Goal: Find specific page/section: Find specific page/section

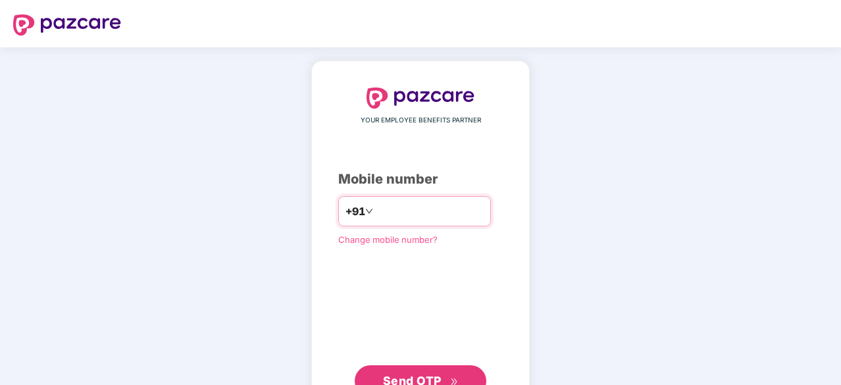
click at [434, 211] on input "number" at bounding box center [430, 211] width 108 height 21
type input "**********"
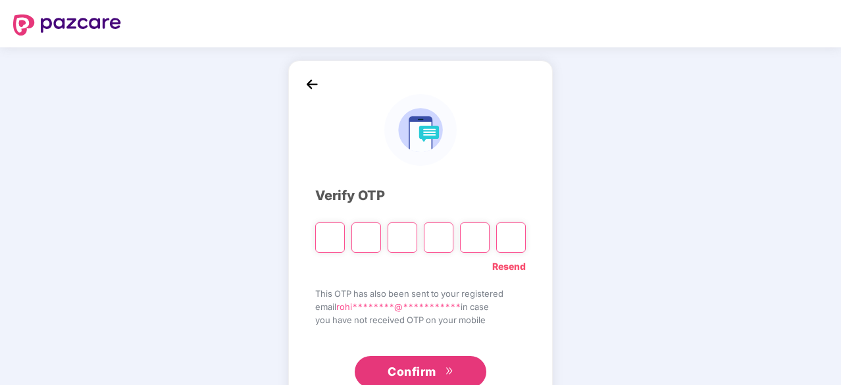
type input "*"
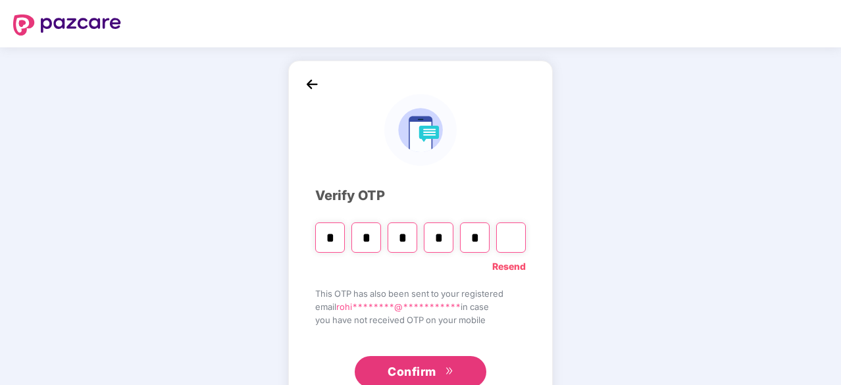
type input "*"
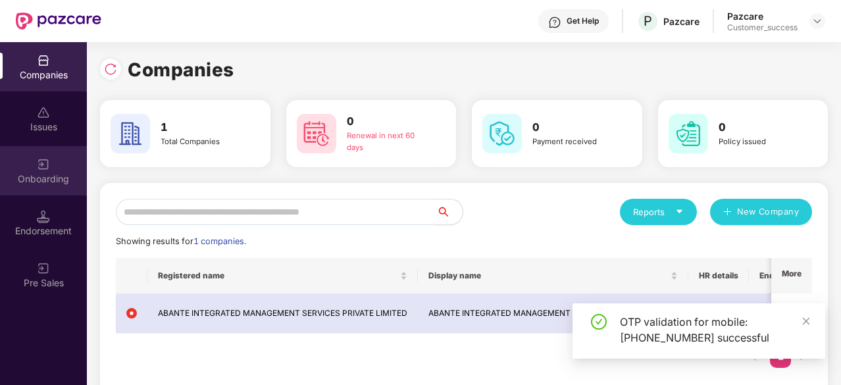
click at [34, 162] on div "Onboarding" at bounding box center [43, 170] width 87 height 49
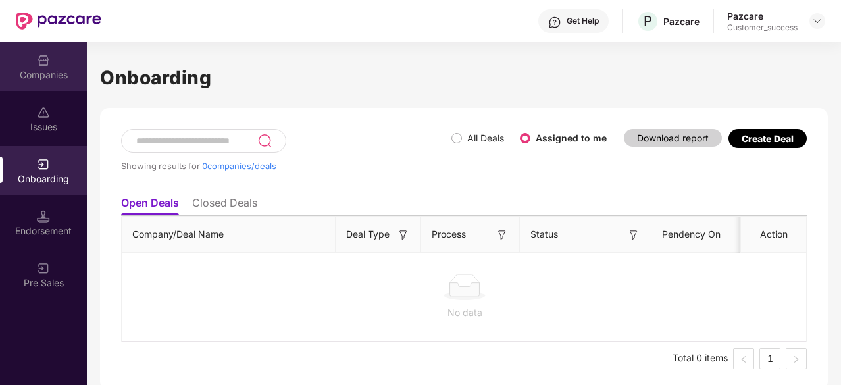
click at [44, 76] on div "Companies" at bounding box center [43, 74] width 87 height 13
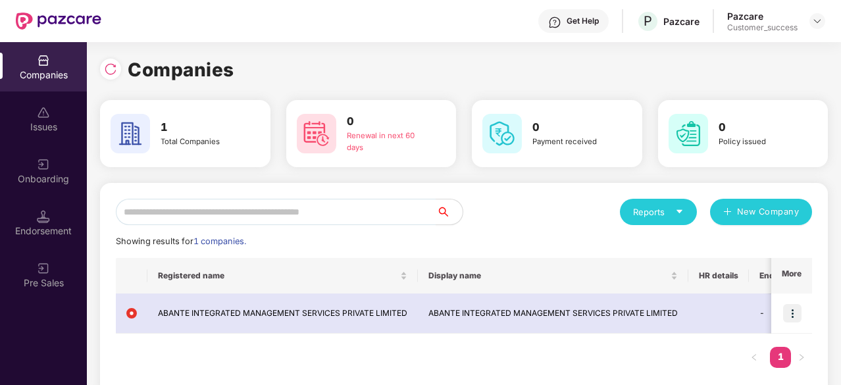
click at [57, 165] on div "Onboarding" at bounding box center [43, 170] width 87 height 49
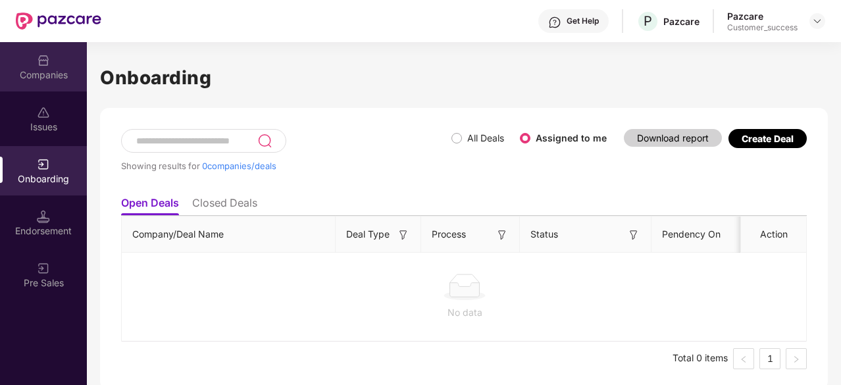
click at [69, 65] on div "Companies" at bounding box center [43, 66] width 87 height 49
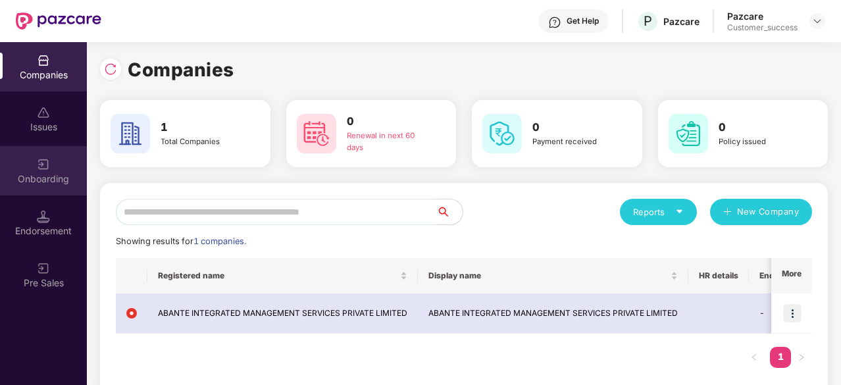
click at [54, 188] on div "Onboarding" at bounding box center [43, 170] width 87 height 49
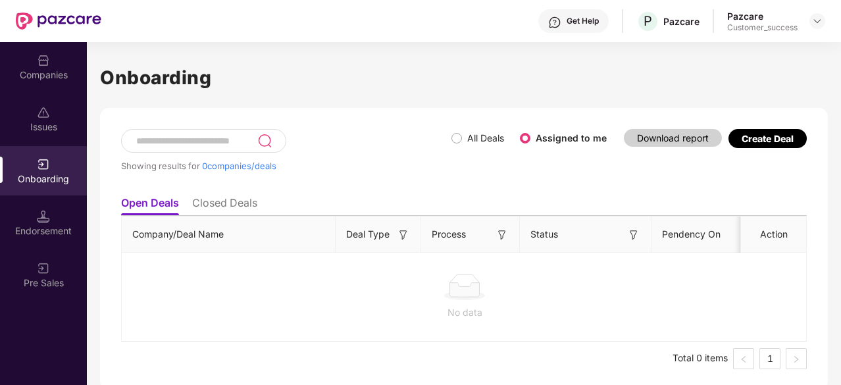
click at [55, 76] on div "Companies" at bounding box center [43, 74] width 87 height 13
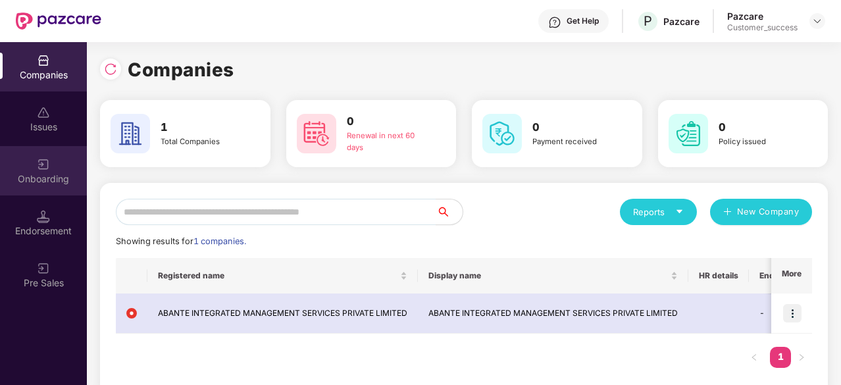
click at [22, 174] on div "Onboarding" at bounding box center [43, 178] width 87 height 13
